Goal: Navigation & Orientation: Understand site structure

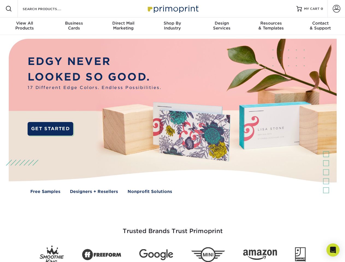
click at [172, 131] on img at bounding box center [173, 120] width 342 height 171
click at [9, 9] on span at bounding box center [8, 8] width 7 height 7
click at [336, 9] on span at bounding box center [337, 9] width 8 height 8
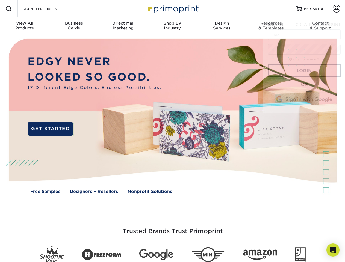
click at [25, 26] on div "View All Products" at bounding box center [24, 26] width 49 height 10
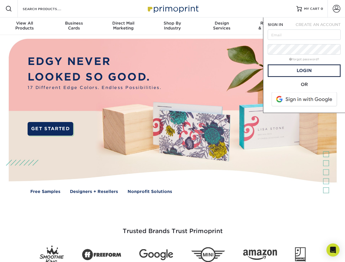
click at [74, 26] on div "Business Cards" at bounding box center [73, 26] width 49 height 10
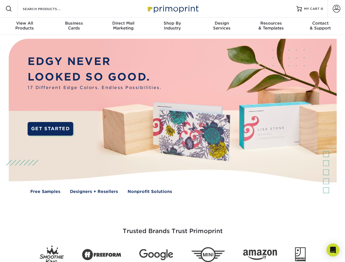
click at [123, 26] on div "Direct Mail Marketing" at bounding box center [123, 26] width 49 height 10
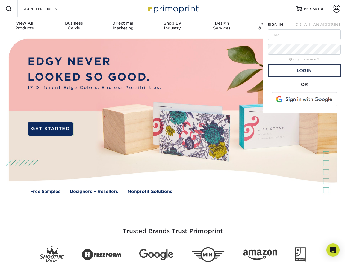
click at [172, 26] on div "Shop By Industry" at bounding box center [172, 26] width 49 height 10
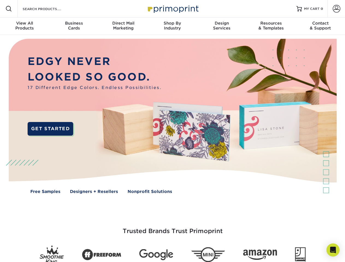
click at [222, 26] on div "Design Services" at bounding box center [221, 26] width 49 height 10
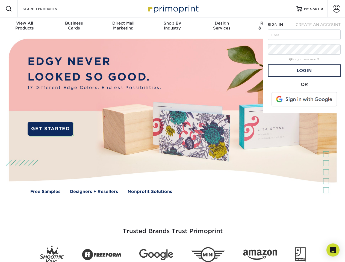
click at [271, 26] on span "SIGN IN" at bounding box center [275, 24] width 15 height 4
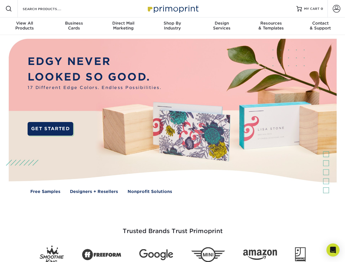
click at [320, 26] on div "Contact & Support" at bounding box center [320, 26] width 49 height 10
